Goal: Task Accomplishment & Management: Use online tool/utility

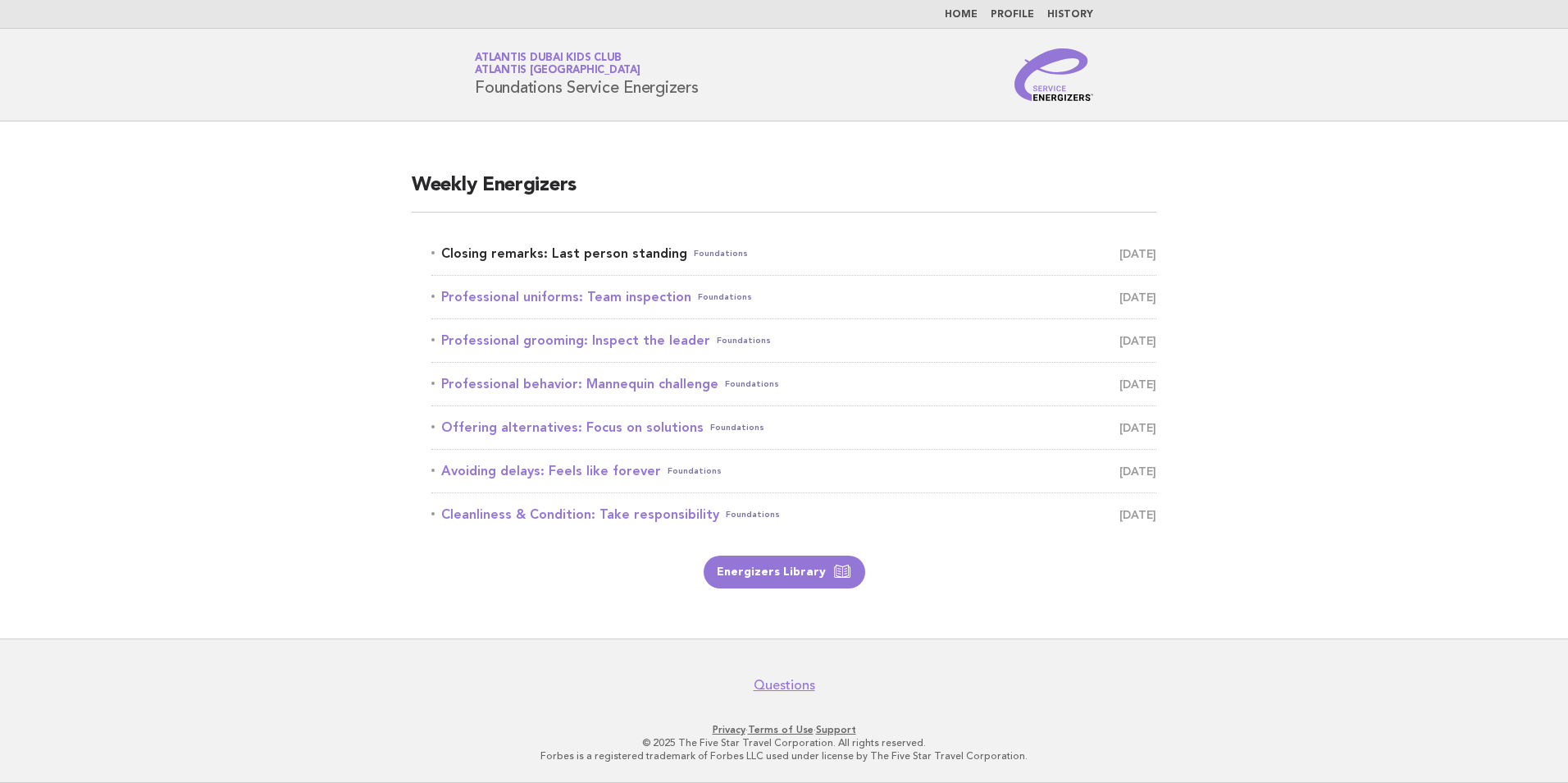
click at [640, 250] on link "Closing remarks: Last person standing Foundations [DATE]" at bounding box center [793, 254] width 725 height 23
click at [515, 258] on link "Closing remarks: Last person standing Foundations [DATE]" at bounding box center [793, 254] width 725 height 23
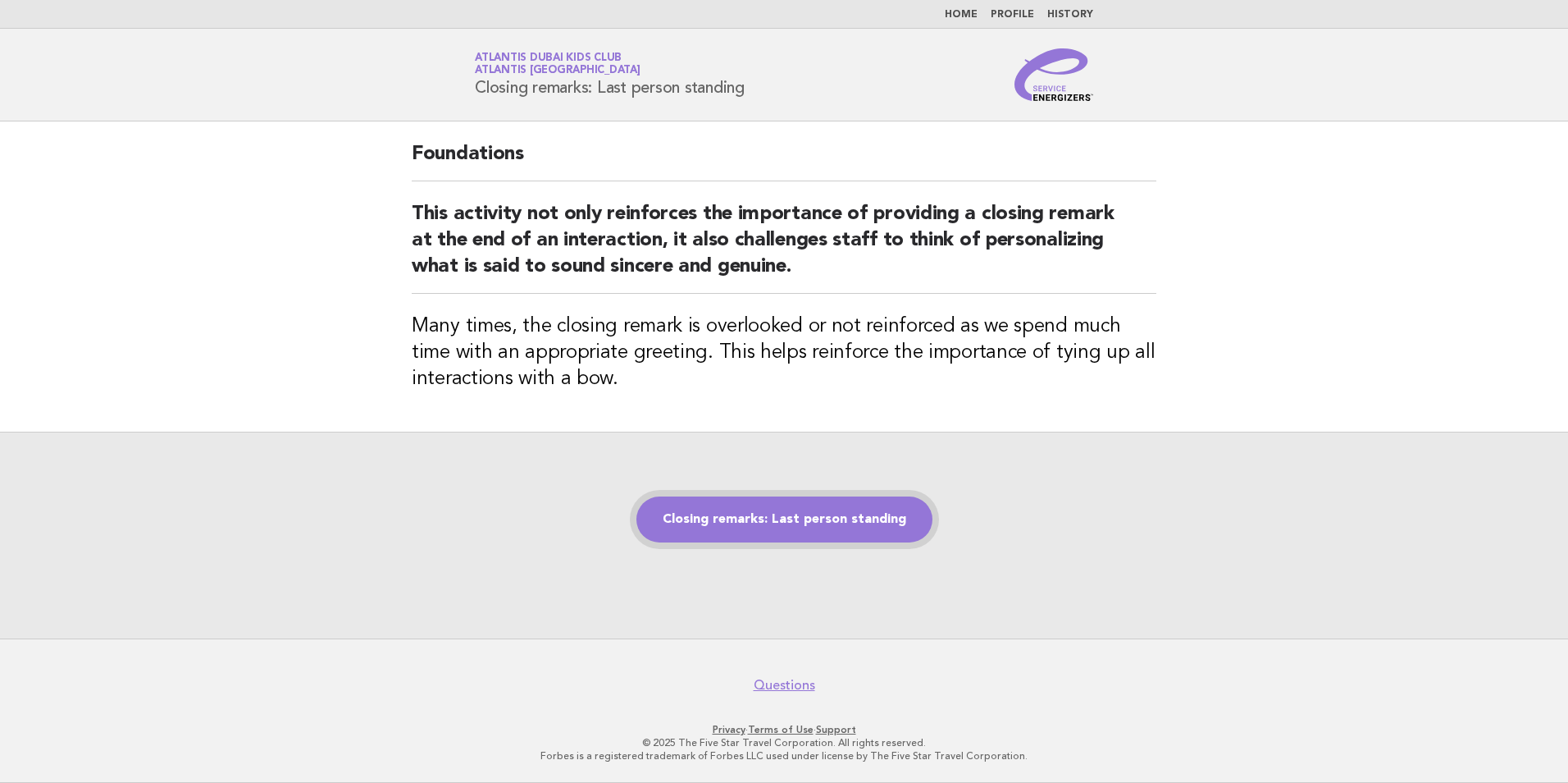
click at [756, 510] on link "Closing remarks: Last person standing" at bounding box center [784, 520] width 296 height 46
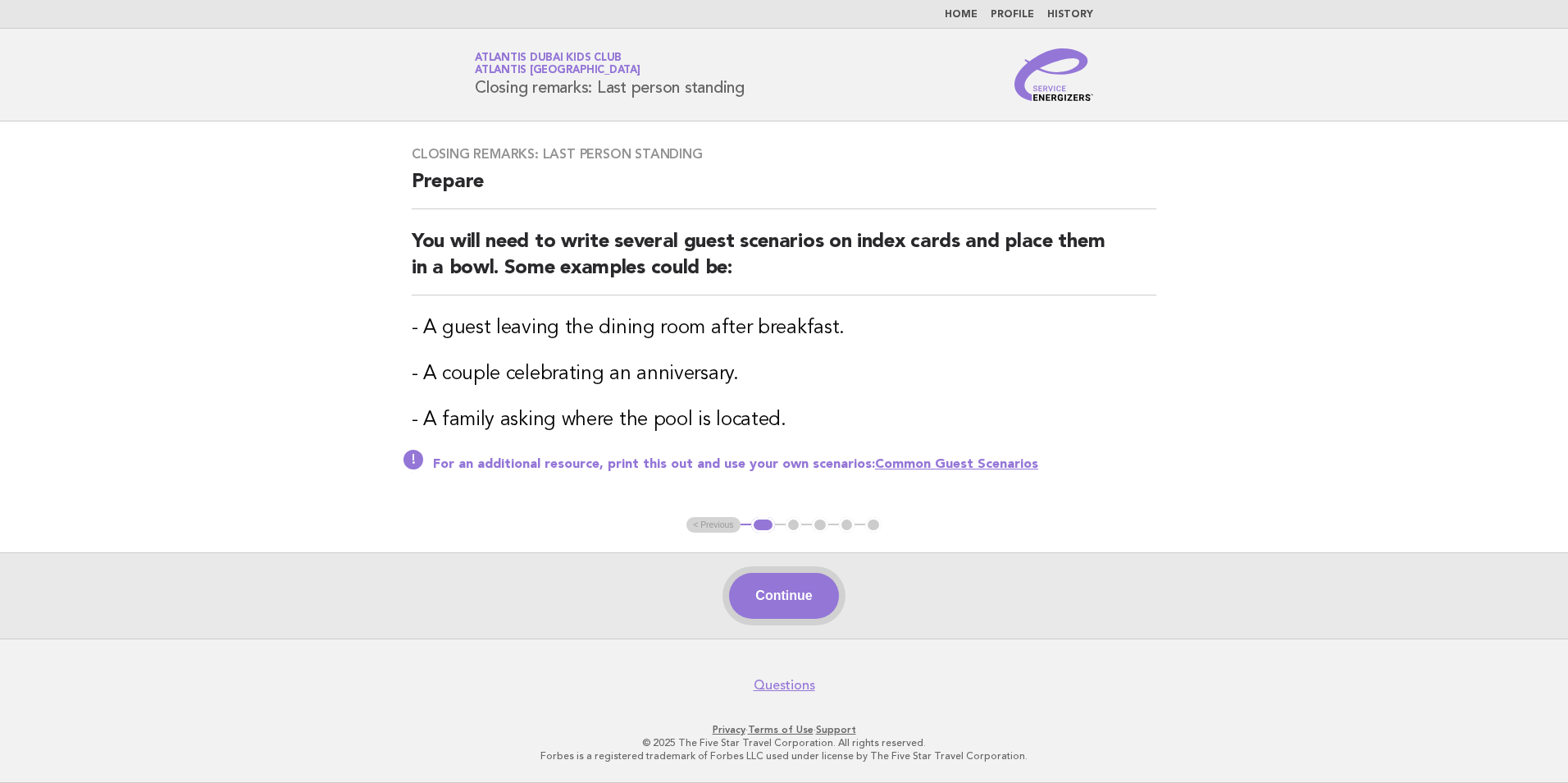
click at [793, 605] on button "Continue" at bounding box center [784, 595] width 109 height 46
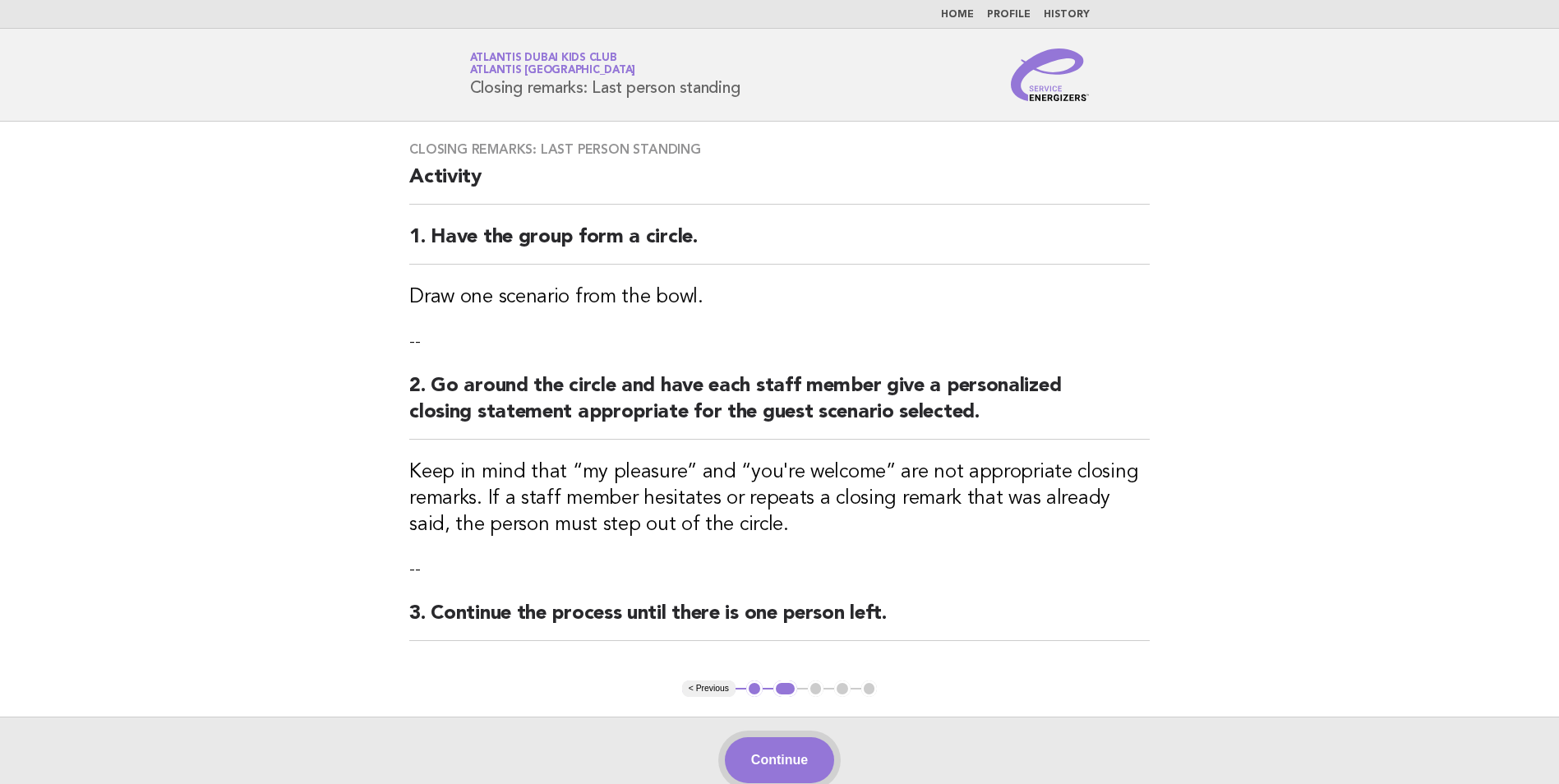
click at [811, 766] on button "Continue" at bounding box center [780, 760] width 110 height 46
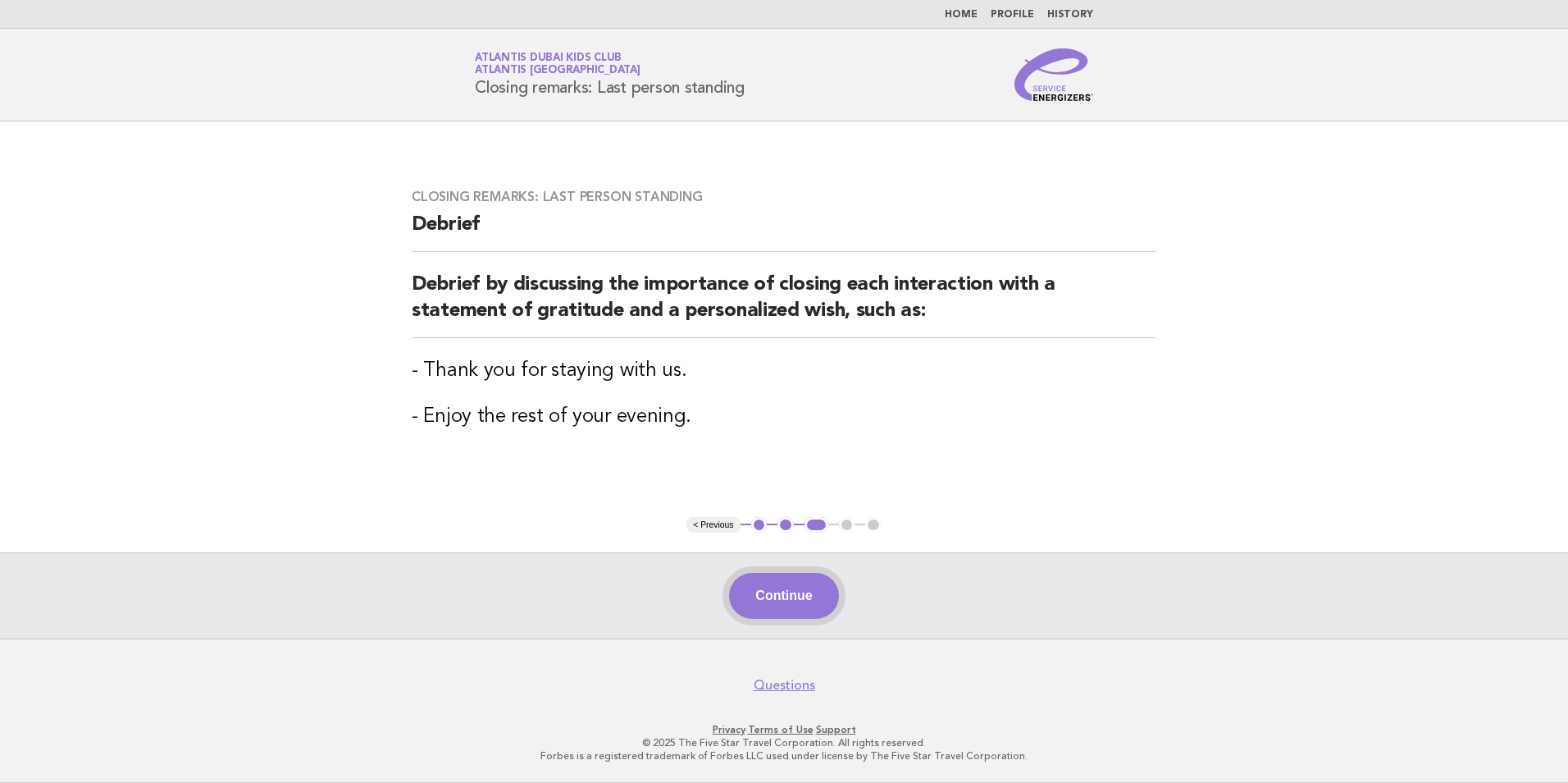
click at [789, 605] on button "Continue" at bounding box center [784, 595] width 109 height 46
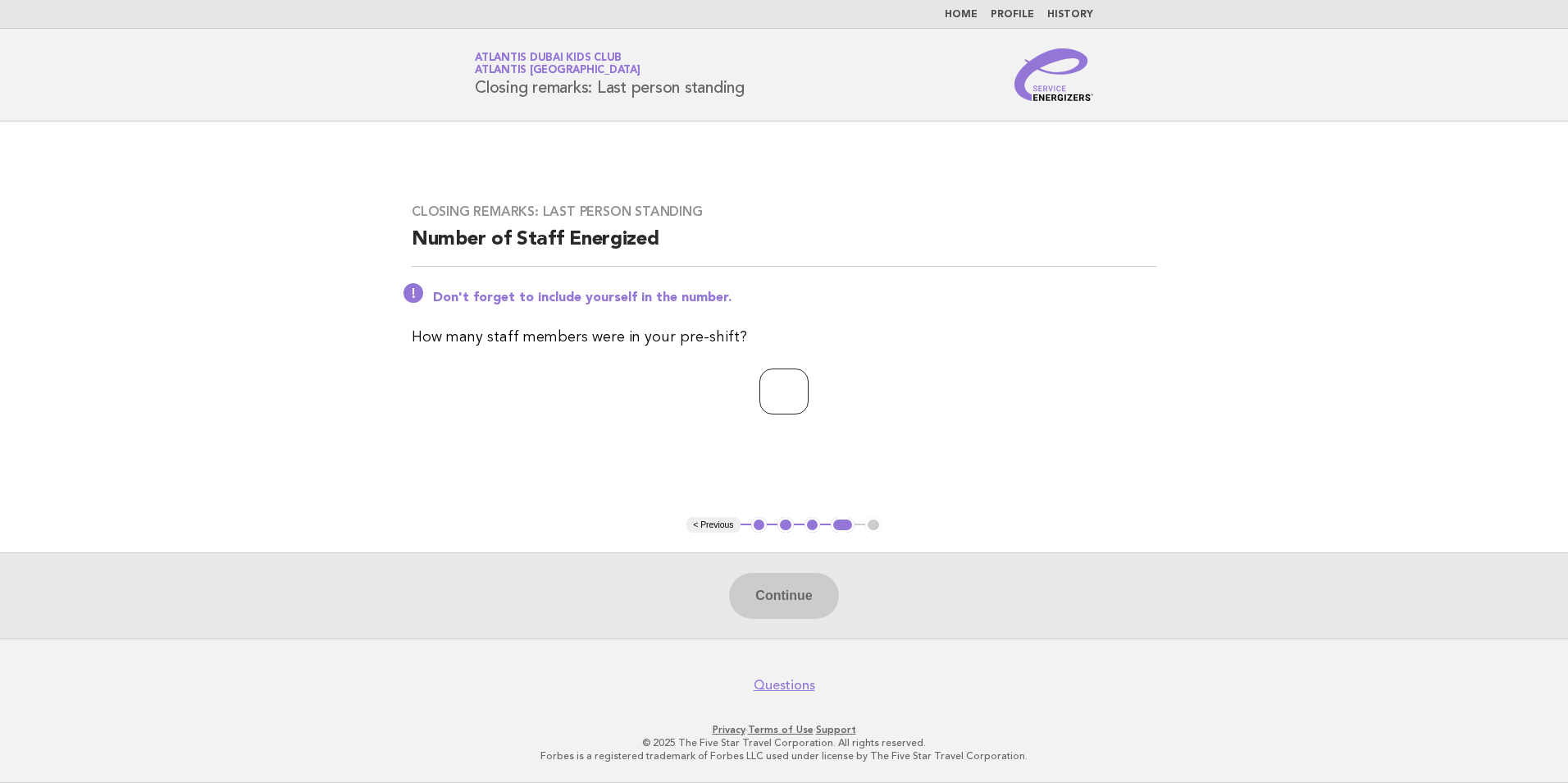
click at [784, 385] on input "number" at bounding box center [784, 391] width 49 height 46
type input "**"
click at [785, 608] on button "Continue" at bounding box center [784, 595] width 109 height 46
